Goal: Find contact information: Find contact information

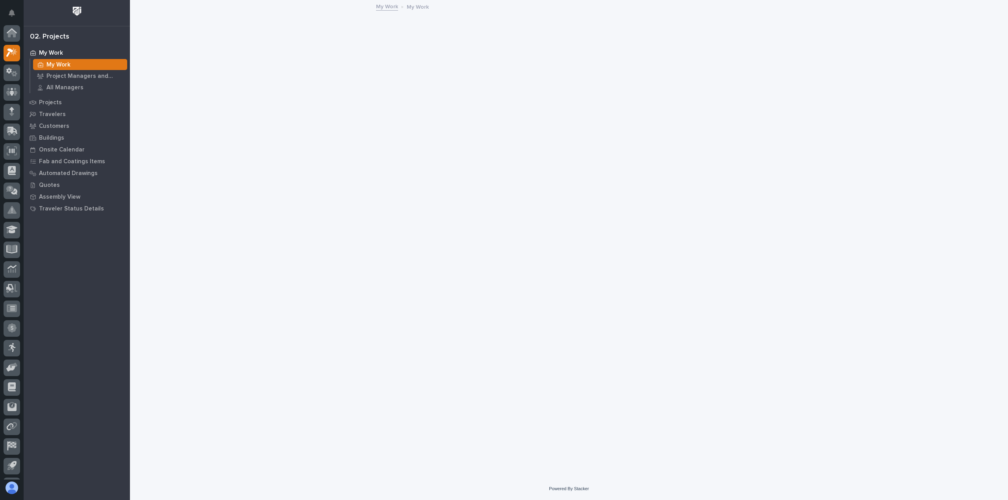
scroll to position [17, 0]
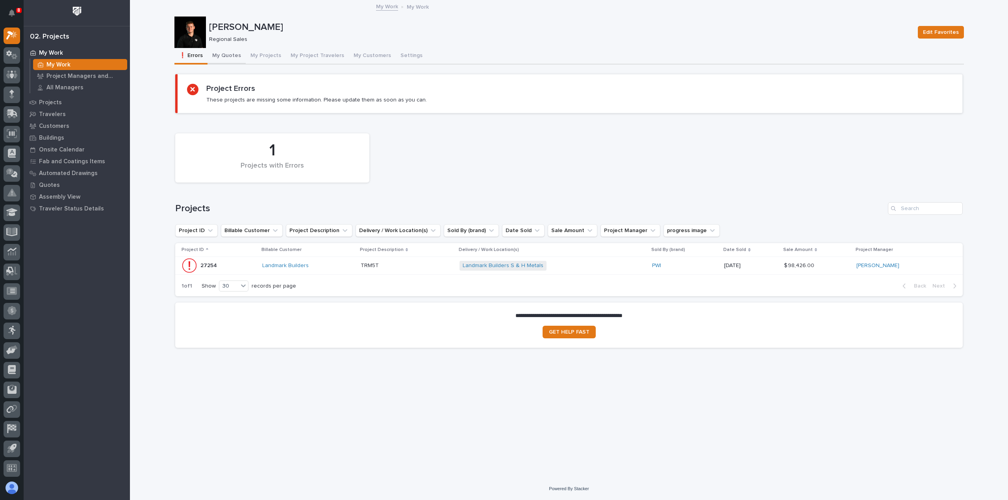
click at [228, 56] on button "My Quotes" at bounding box center [226, 56] width 38 height 17
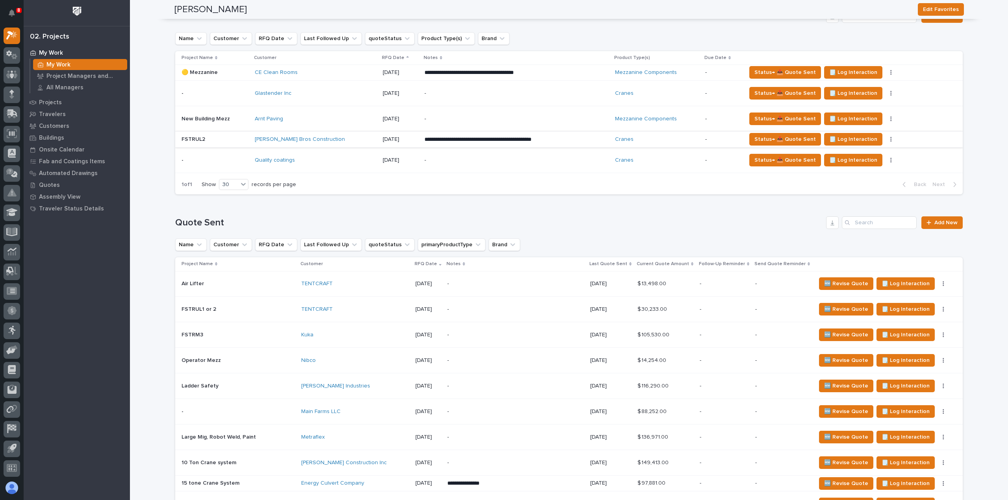
scroll to position [315, 0]
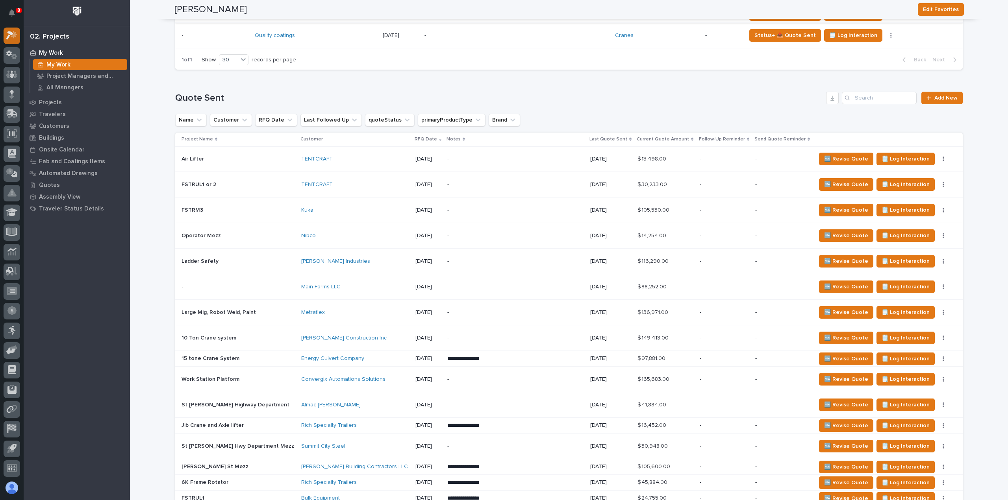
click at [13, 33] on icon at bounding box center [11, 35] width 11 height 9
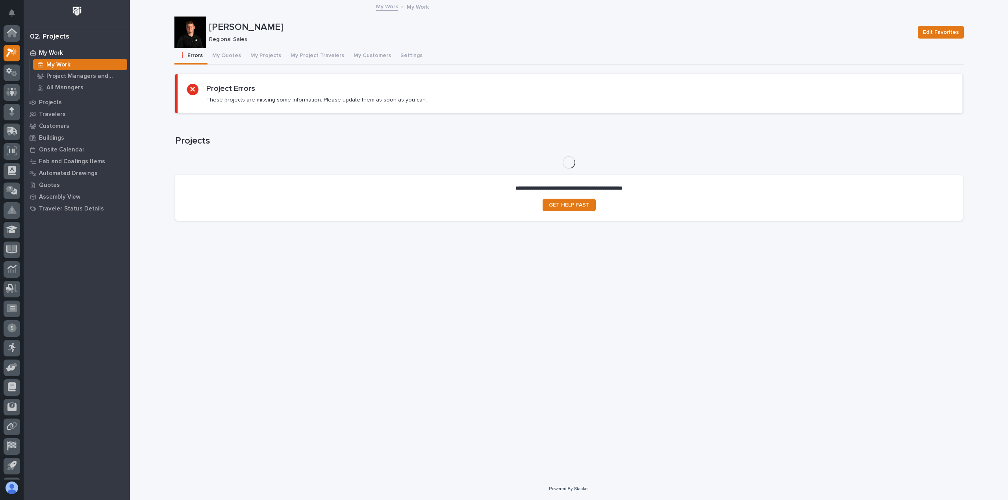
scroll to position [17, 0]
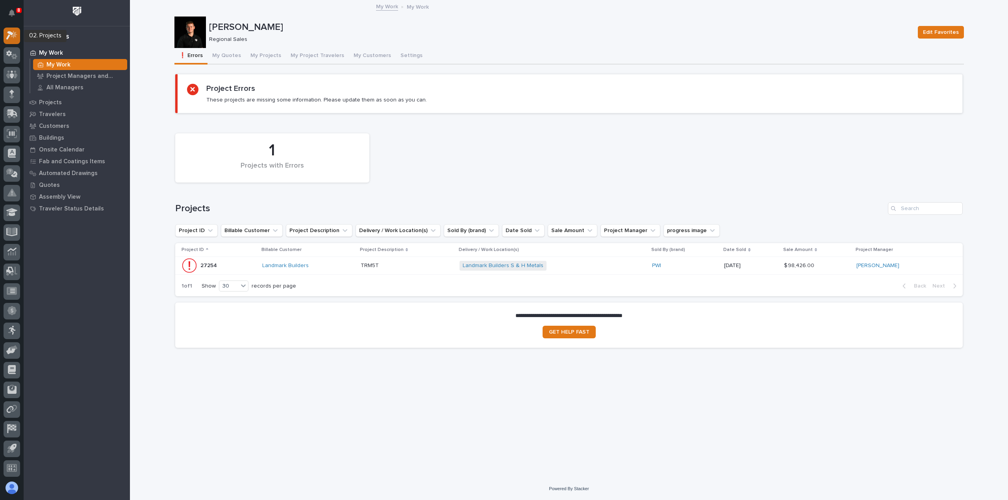
click at [17, 35] on icon at bounding box center [11, 35] width 11 height 9
click at [13, 39] on div at bounding box center [12, 33] width 17 height 17
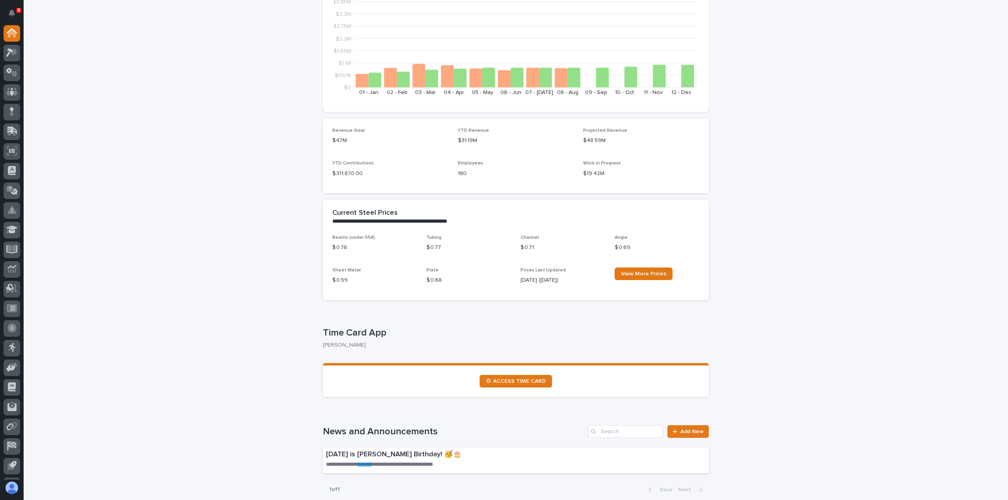
scroll to position [236, 0]
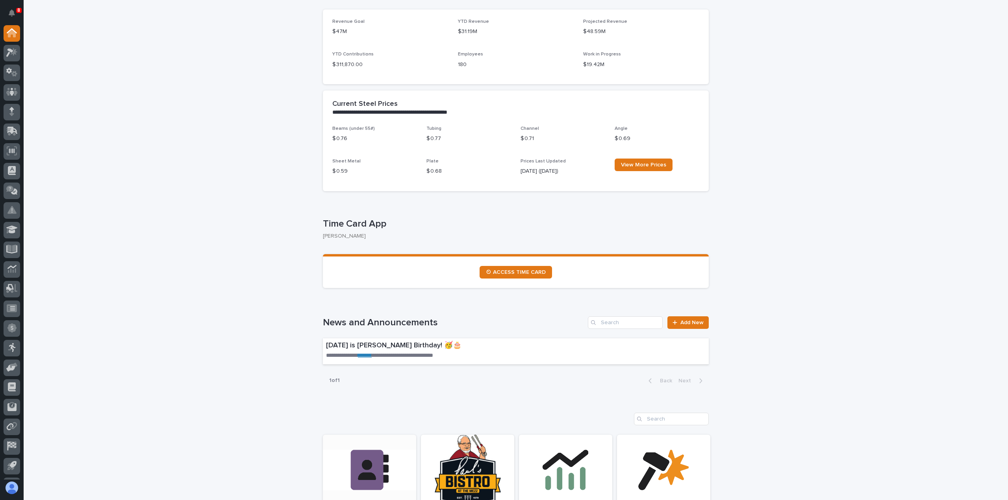
click at [376, 483] on link "Open Link" at bounding box center [369, 489] width 93 height 109
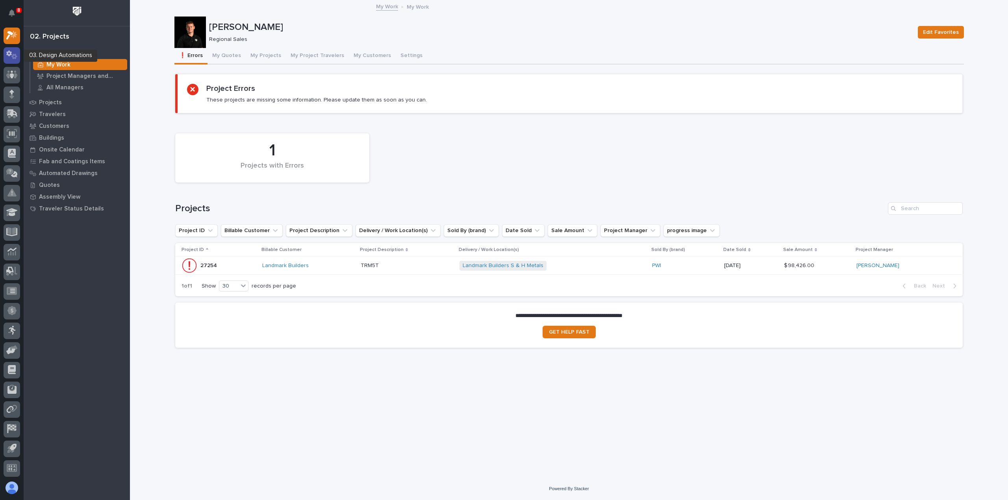
click at [15, 57] on icon at bounding box center [14, 57] width 6 height 6
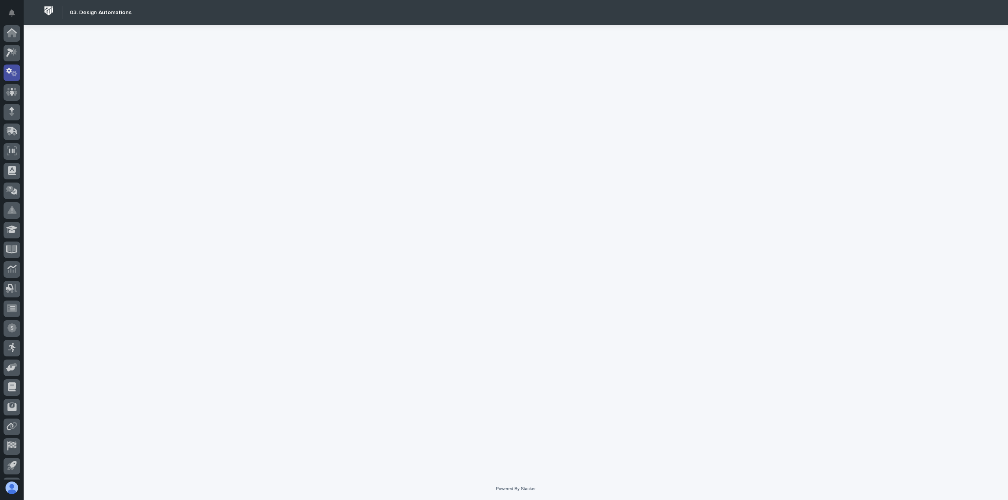
scroll to position [17, 0]
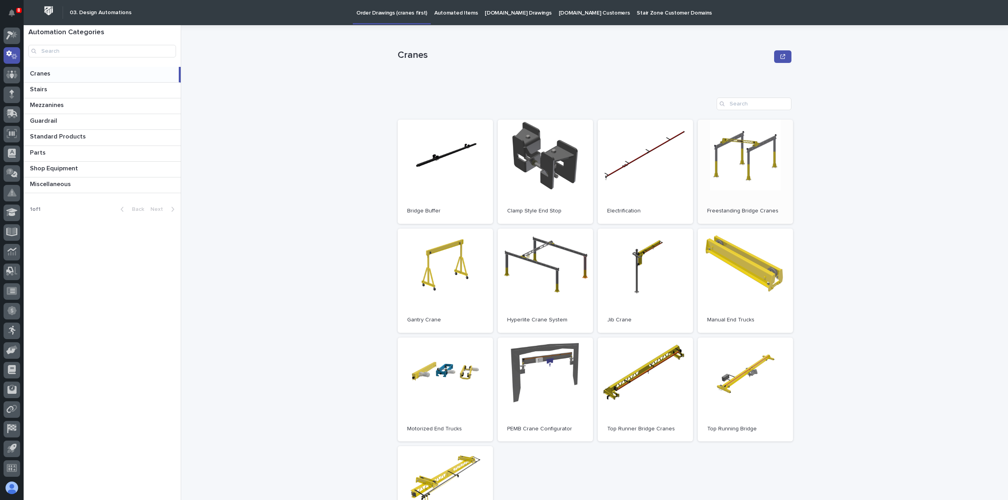
click at [761, 162] on link "Open" at bounding box center [745, 172] width 95 height 104
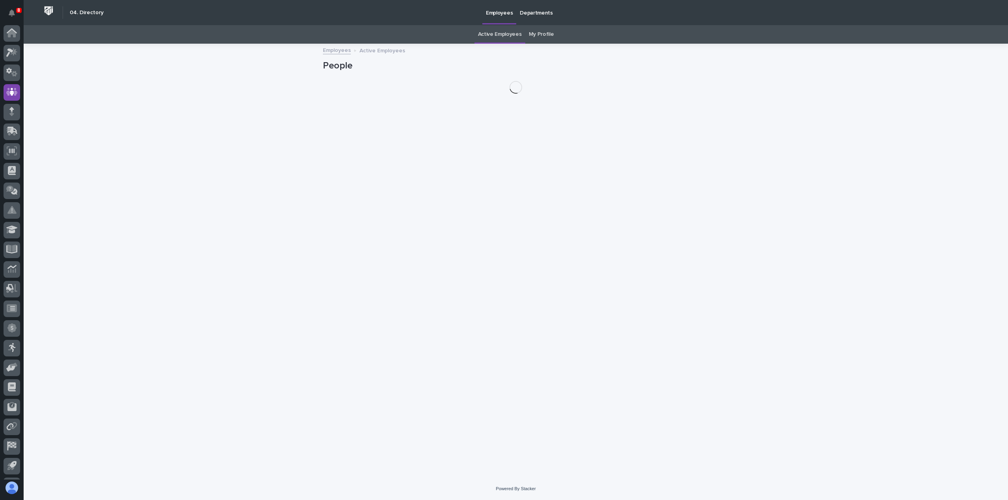
scroll to position [17, 0]
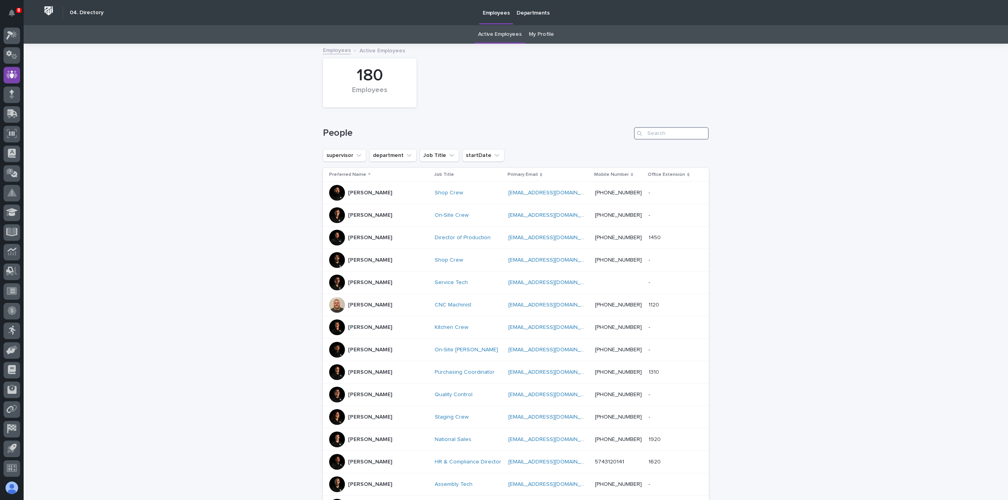
click at [668, 134] on input "Search" at bounding box center [671, 133] width 75 height 13
type input "cal"
click at [479, 236] on div "On-Site [PERSON_NAME]" at bounding box center [460, 238] width 79 height 7
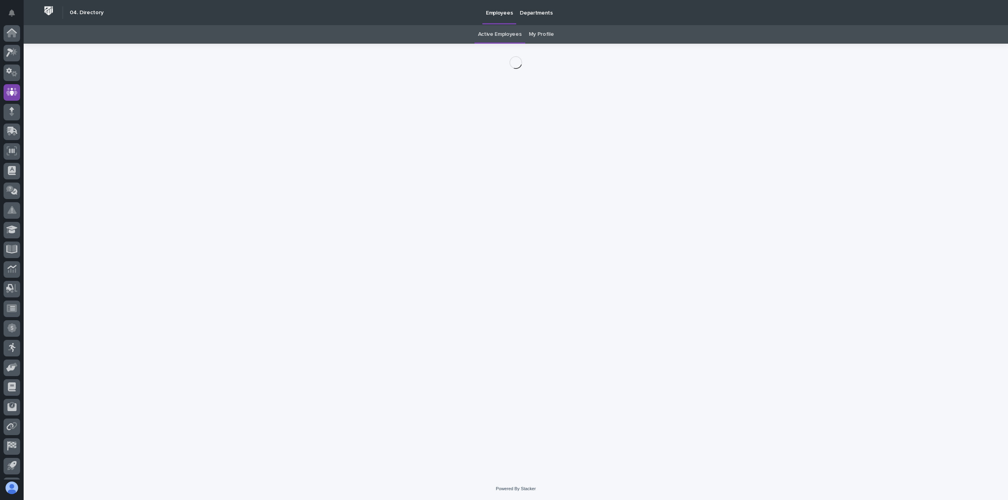
scroll to position [17, 0]
